Goal: Use online tool/utility: Utilize a website feature to perform a specific function

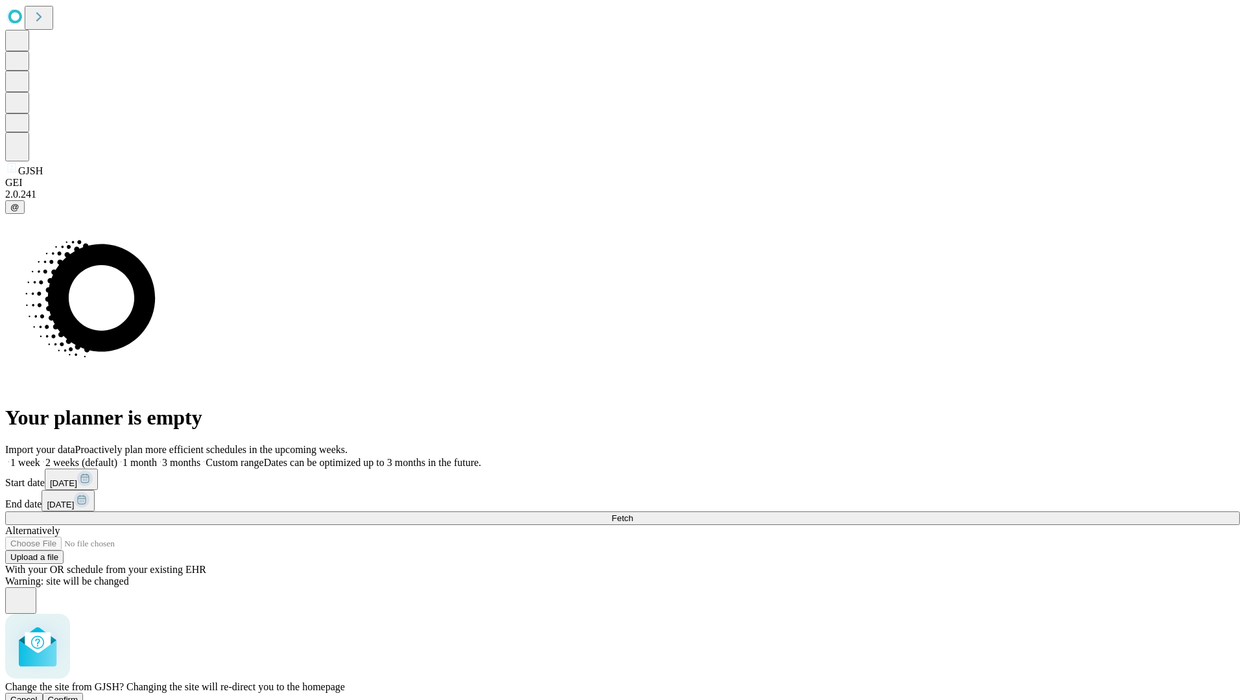
click at [78, 695] on span "Confirm" at bounding box center [63, 700] width 30 height 10
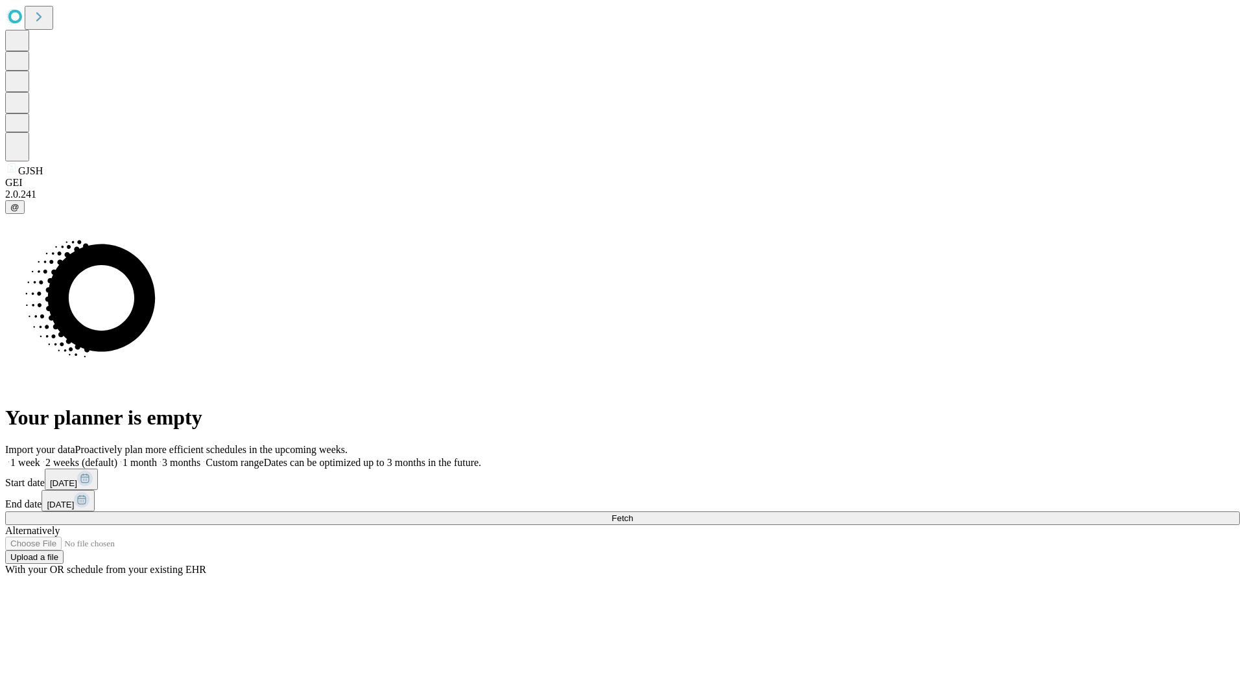
click at [157, 457] on label "1 month" at bounding box center [137, 462] width 40 height 11
click at [633, 514] on span "Fetch" at bounding box center [622, 519] width 21 height 10
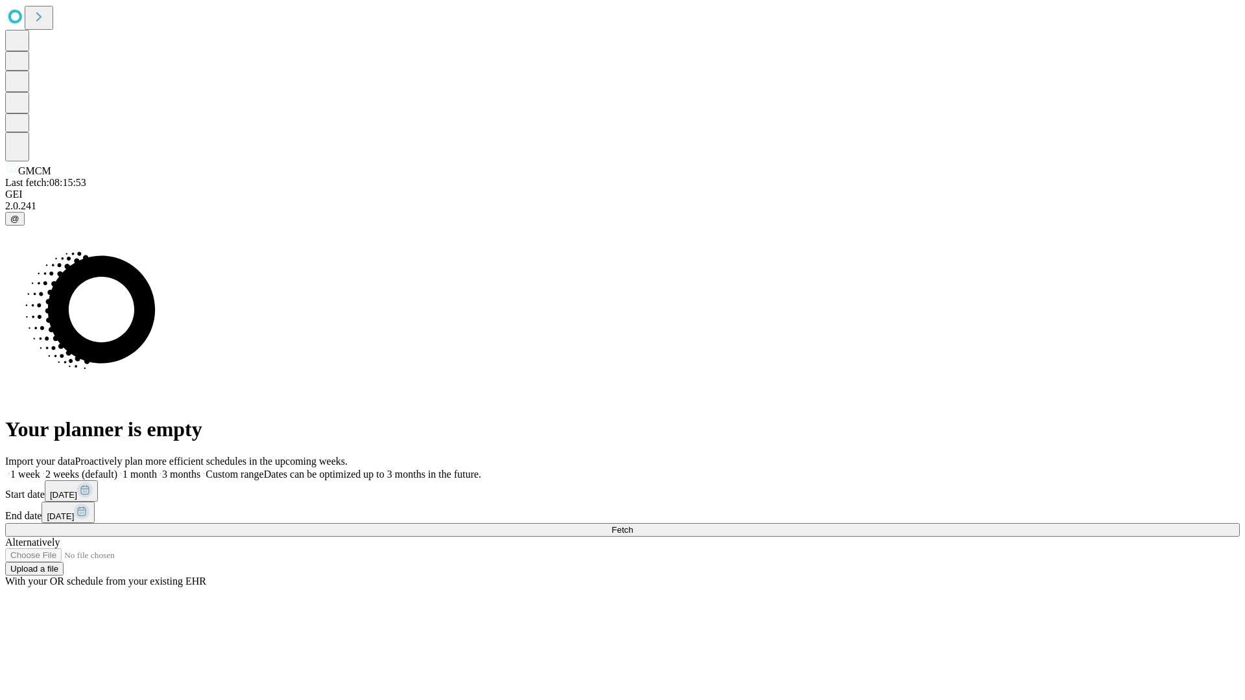
click at [633, 525] on span "Fetch" at bounding box center [622, 530] width 21 height 10
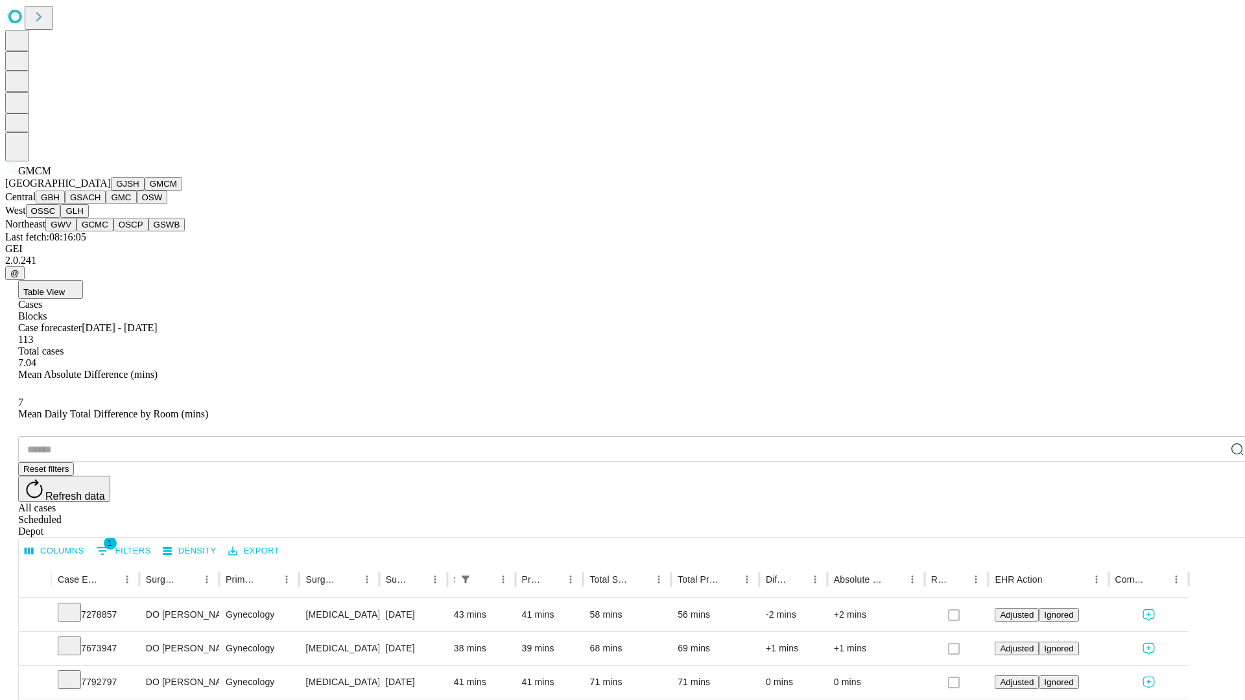
click at [65, 204] on button "GBH" at bounding box center [50, 198] width 29 height 14
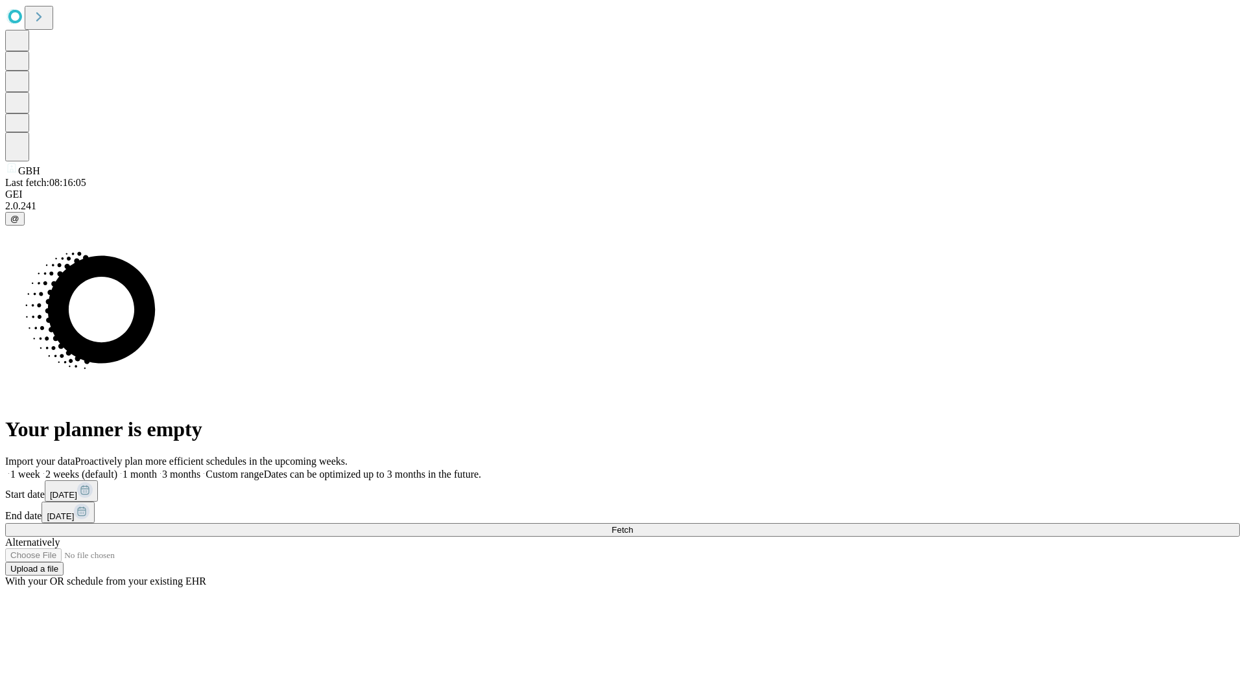
click at [157, 469] on label "1 month" at bounding box center [137, 474] width 40 height 11
click at [633, 525] on span "Fetch" at bounding box center [622, 530] width 21 height 10
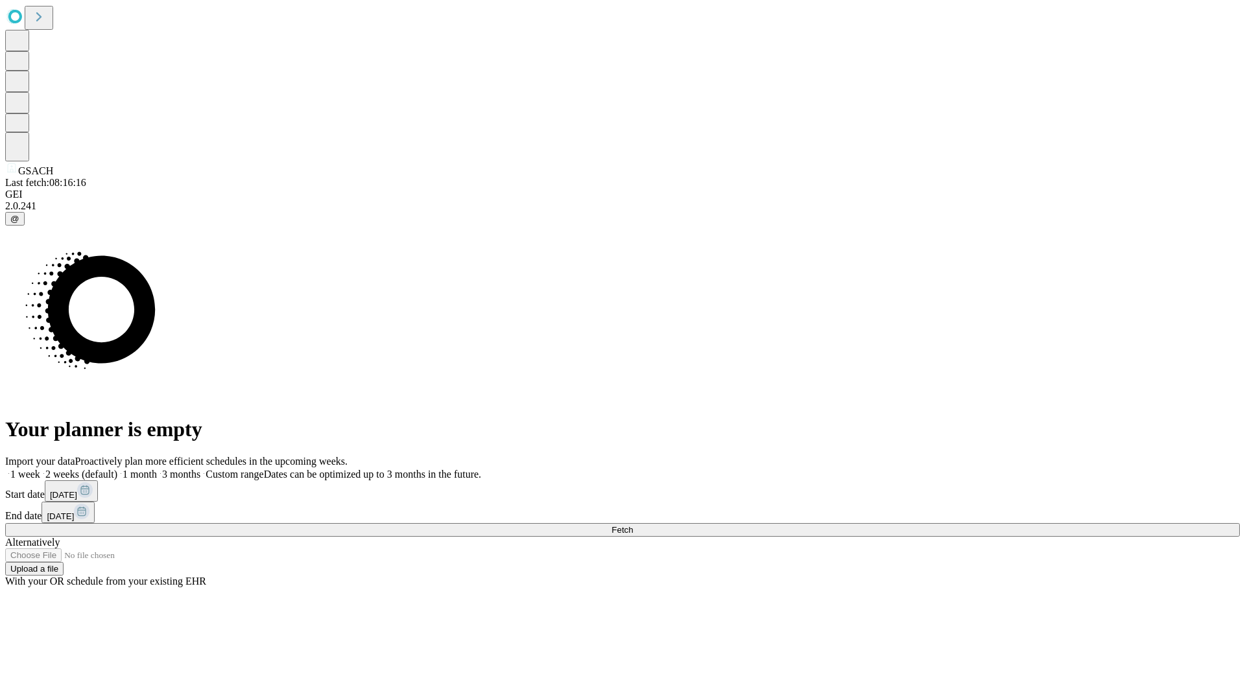
click at [157, 469] on label "1 month" at bounding box center [137, 474] width 40 height 11
click at [633, 525] on span "Fetch" at bounding box center [622, 530] width 21 height 10
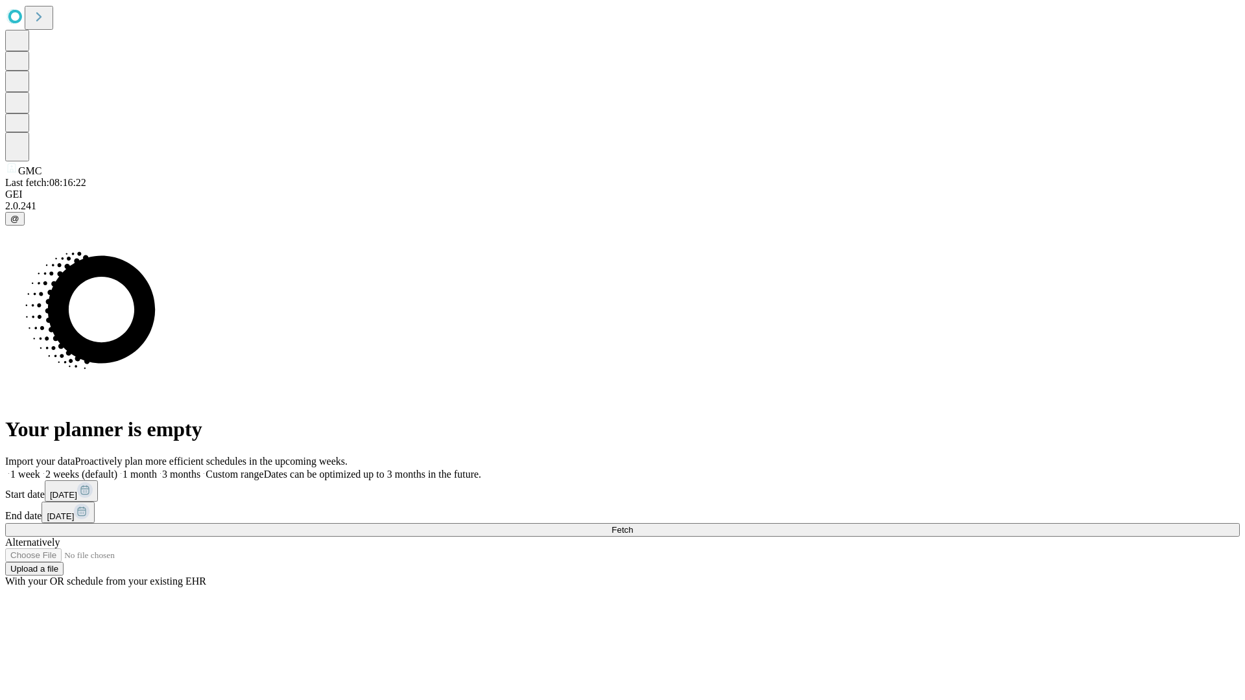
click at [633, 525] on span "Fetch" at bounding box center [622, 530] width 21 height 10
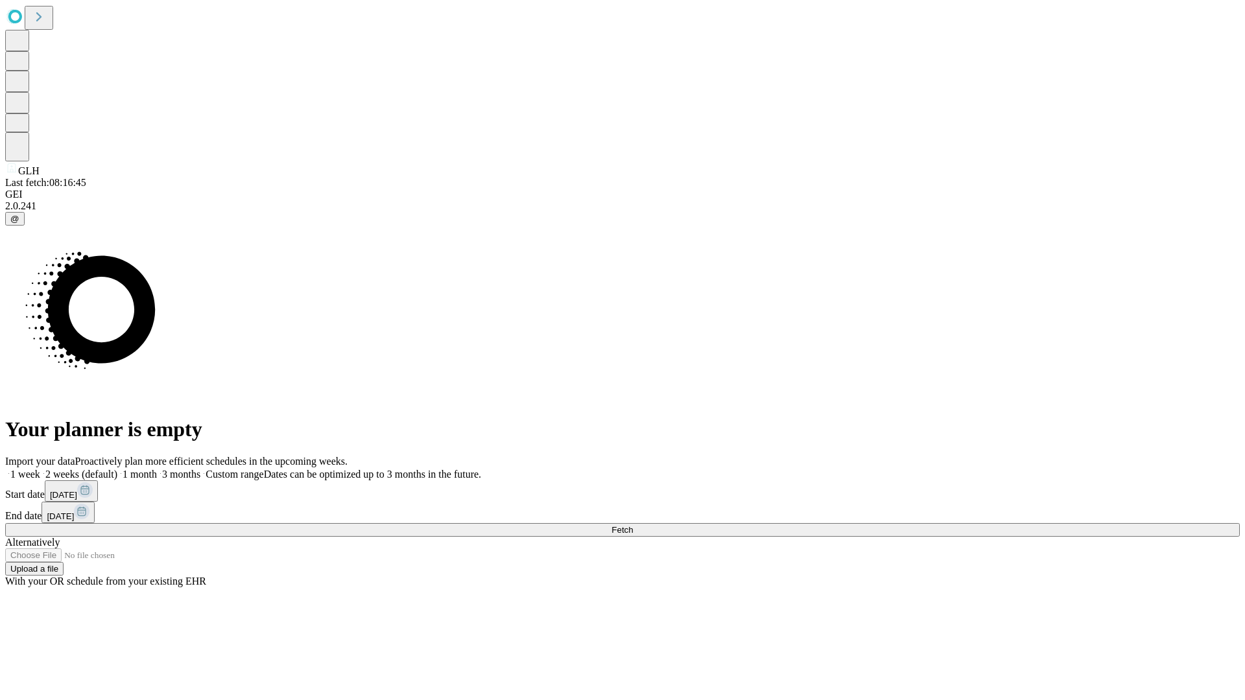
click at [157, 469] on label "1 month" at bounding box center [137, 474] width 40 height 11
click at [633, 525] on span "Fetch" at bounding box center [622, 530] width 21 height 10
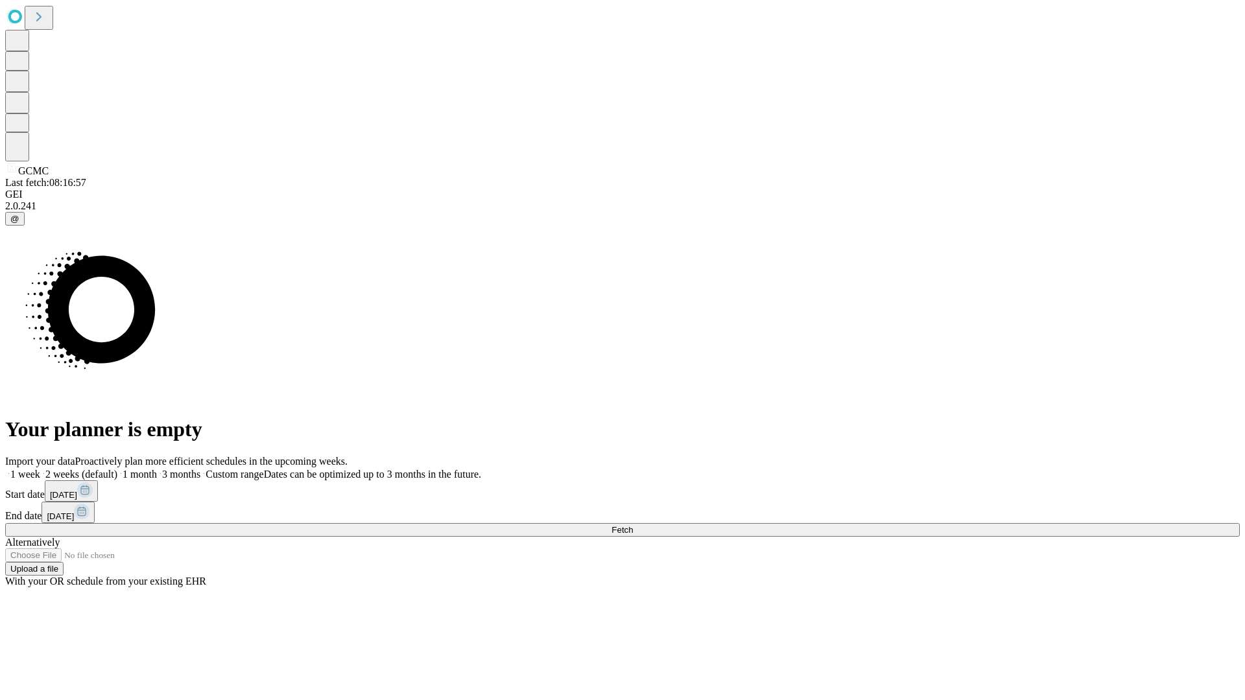
click at [157, 469] on label "1 month" at bounding box center [137, 474] width 40 height 11
click at [633, 525] on span "Fetch" at bounding box center [622, 530] width 21 height 10
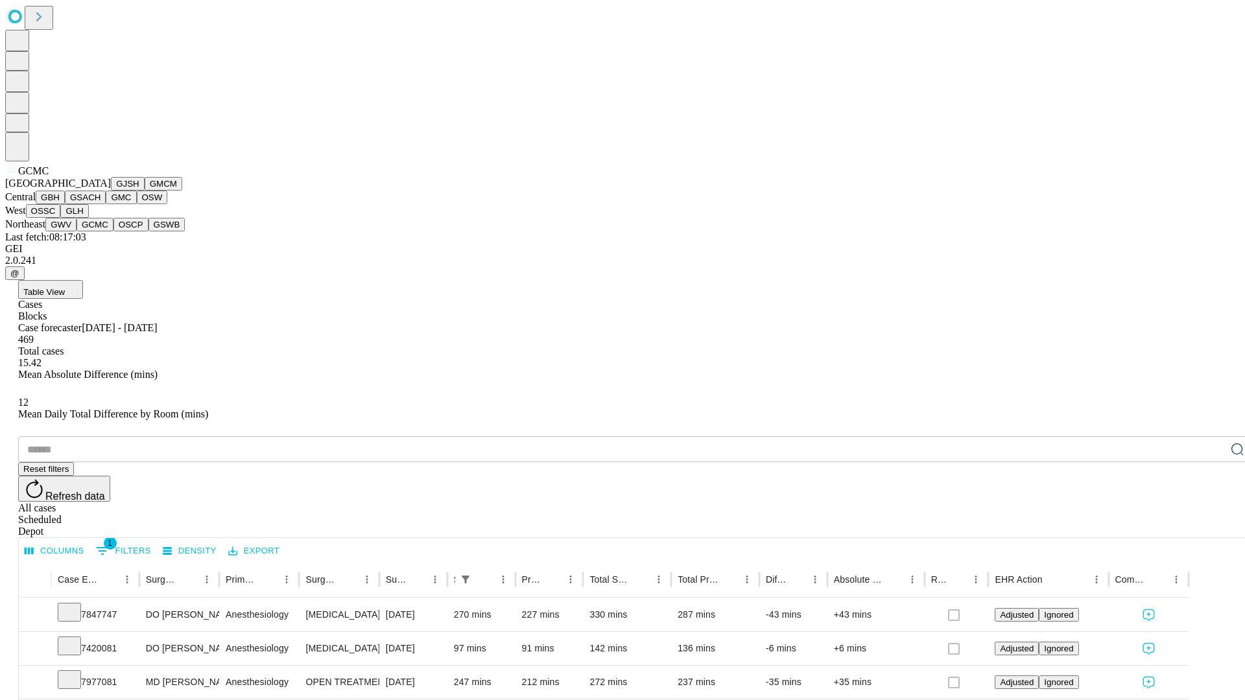
click at [113, 232] on button "OSCP" at bounding box center [130, 225] width 35 height 14
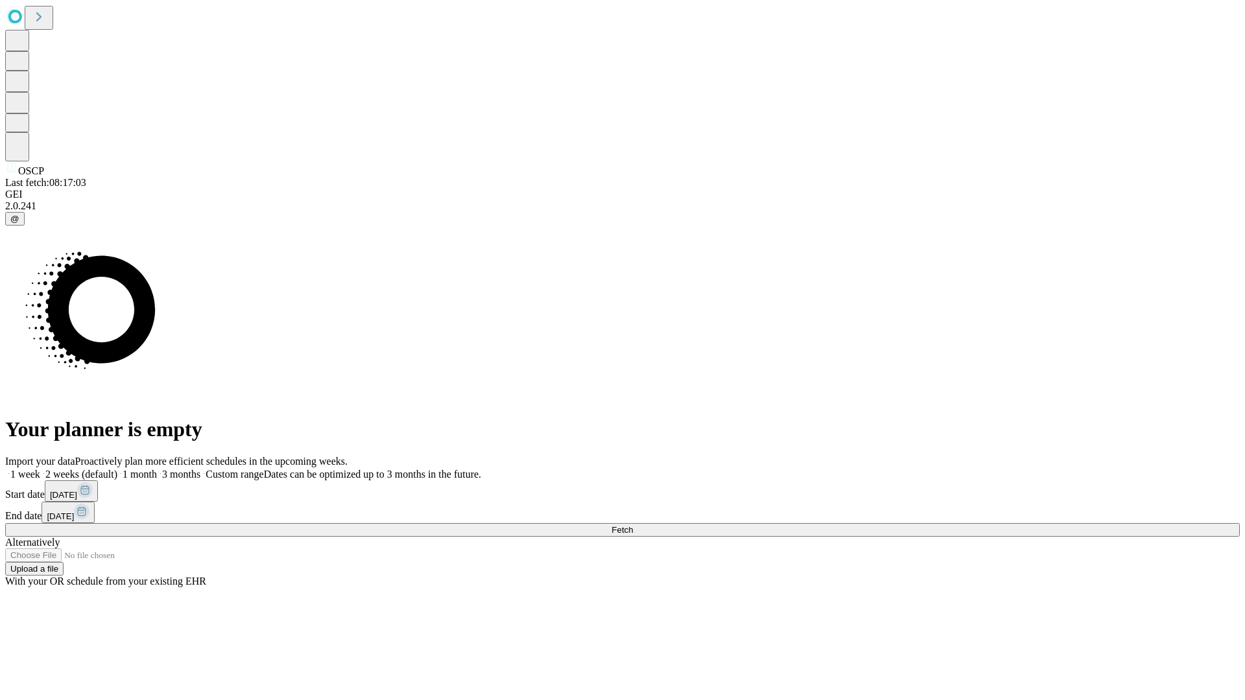
click at [157, 469] on label "1 month" at bounding box center [137, 474] width 40 height 11
click at [633, 525] on span "Fetch" at bounding box center [622, 530] width 21 height 10
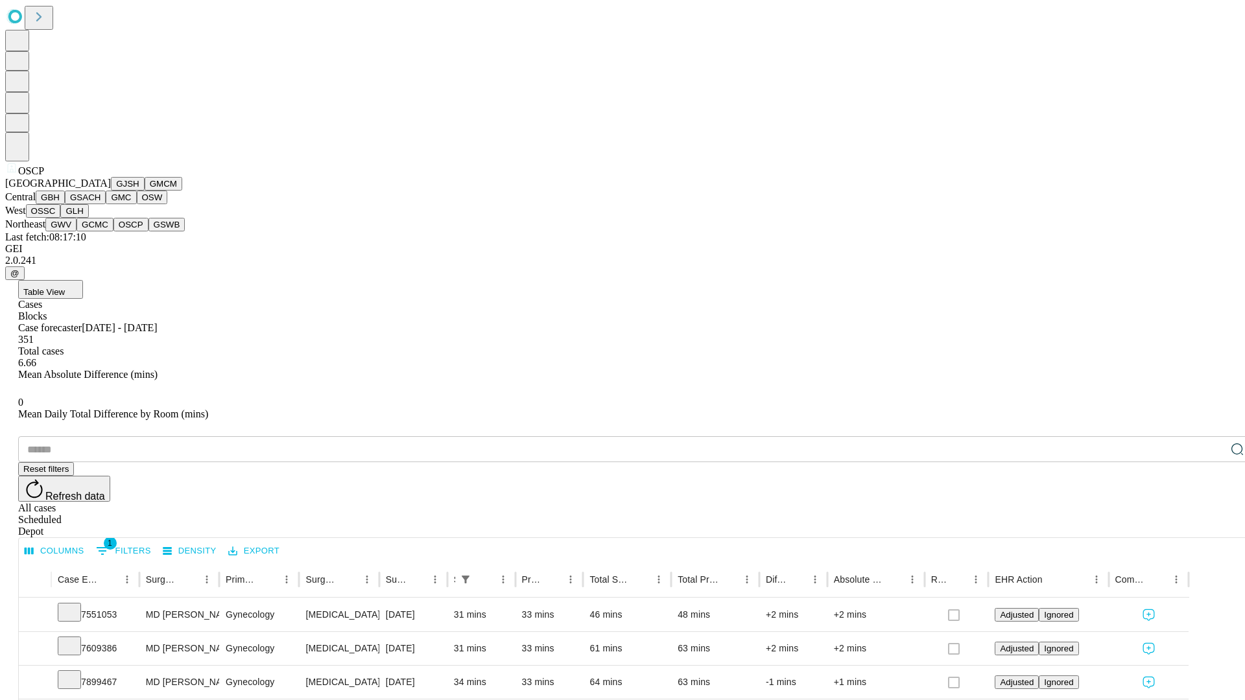
click at [149, 232] on button "GSWB" at bounding box center [167, 225] width 37 height 14
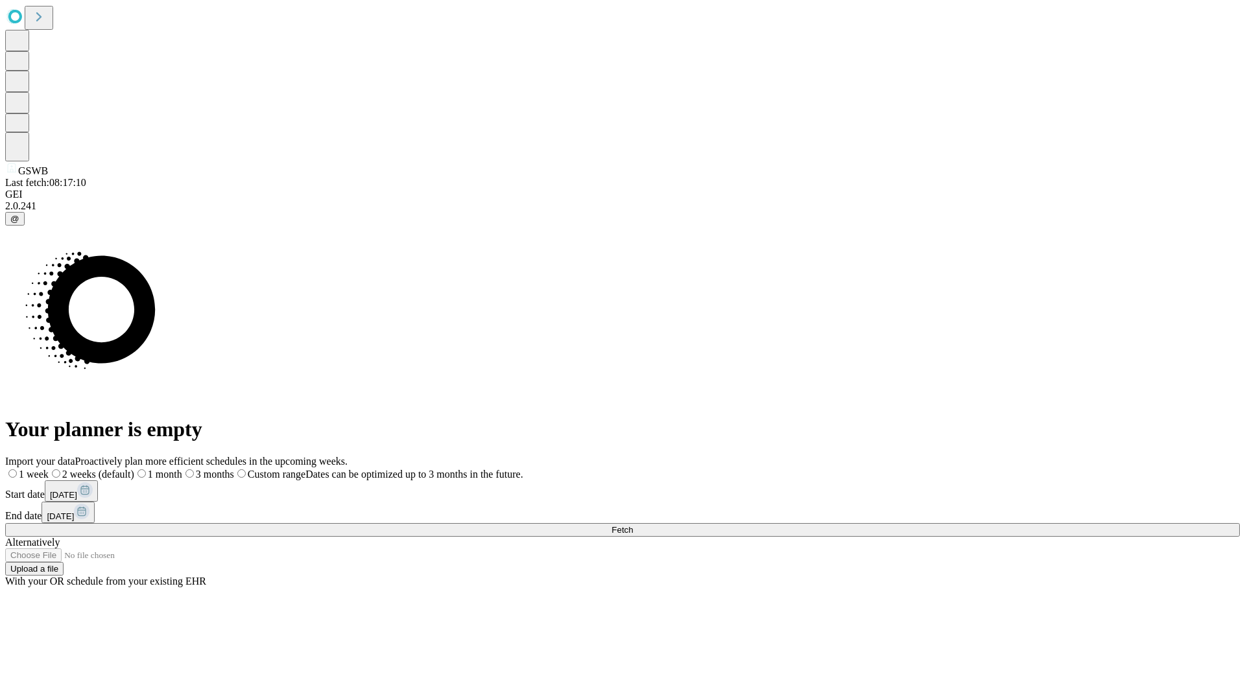
click at [182, 469] on label "1 month" at bounding box center [158, 474] width 48 height 11
click at [633, 525] on span "Fetch" at bounding box center [622, 530] width 21 height 10
